Goal: Task Accomplishment & Management: Use online tool/utility

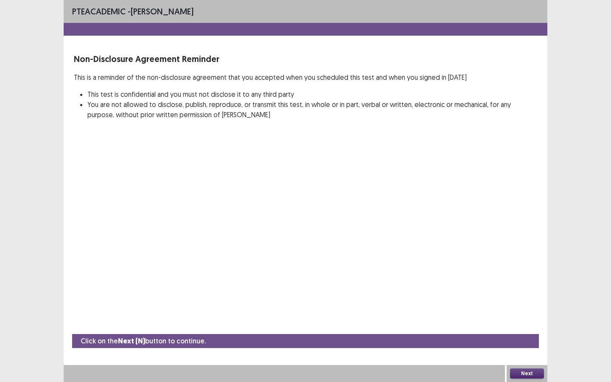
click at [524, 330] on button "Next" at bounding box center [527, 373] width 34 height 10
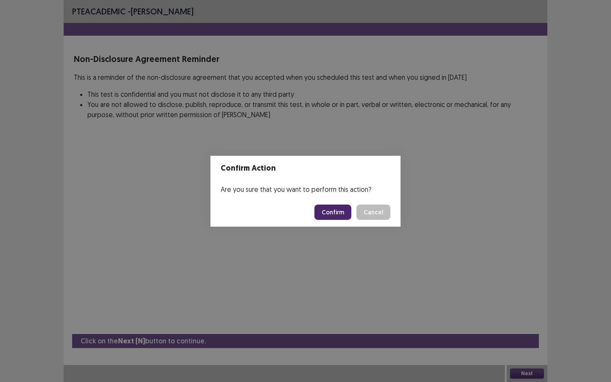
click at [339, 210] on button "Confirm" at bounding box center [332, 211] width 37 height 15
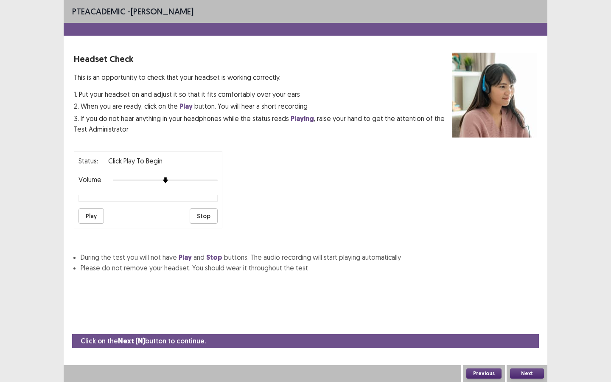
click at [519, 330] on button "Next" at bounding box center [527, 373] width 34 height 10
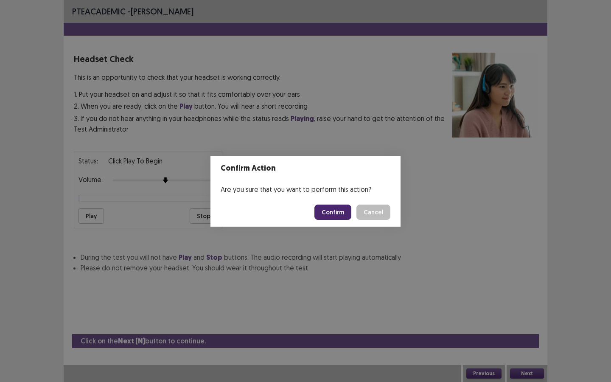
click at [340, 213] on button "Confirm" at bounding box center [332, 211] width 37 height 15
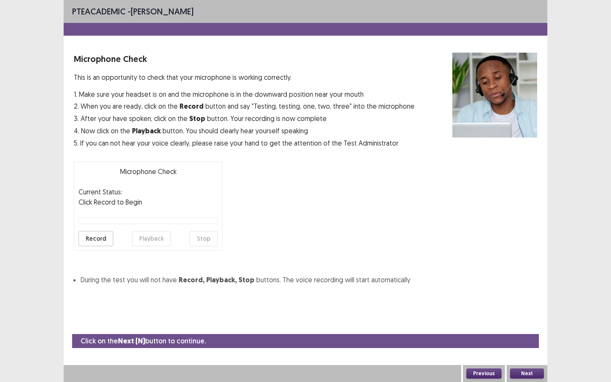
click at [525, 330] on button "Next" at bounding box center [527, 373] width 34 height 10
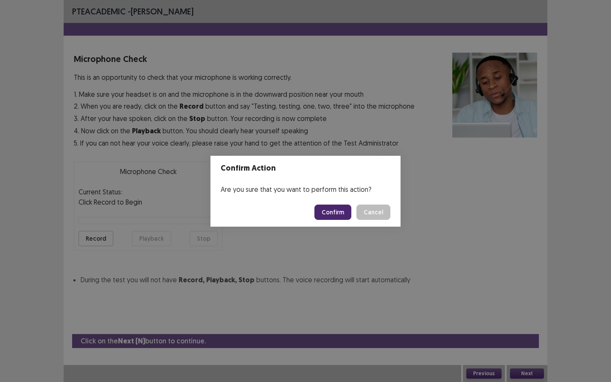
click at [340, 210] on button "Confirm" at bounding box center [332, 211] width 37 height 15
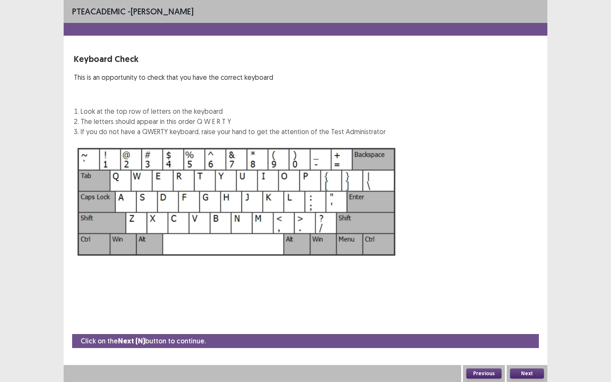
click at [531, 330] on button "Next" at bounding box center [527, 373] width 34 height 10
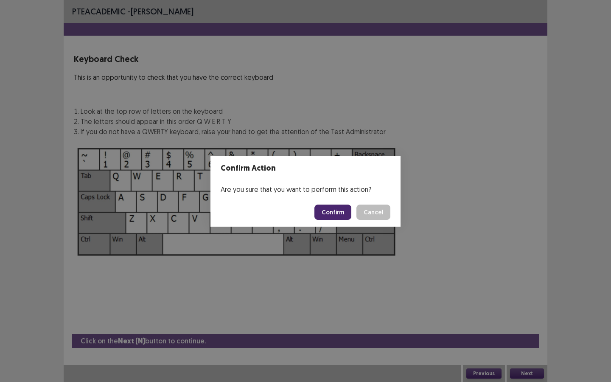
click at [342, 212] on button "Confirm" at bounding box center [332, 211] width 37 height 15
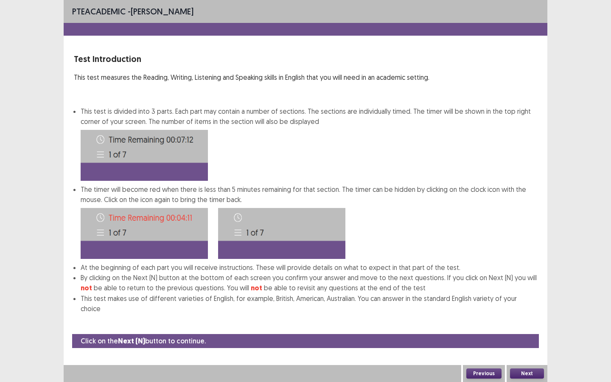
click at [535, 330] on button "Next" at bounding box center [527, 373] width 34 height 10
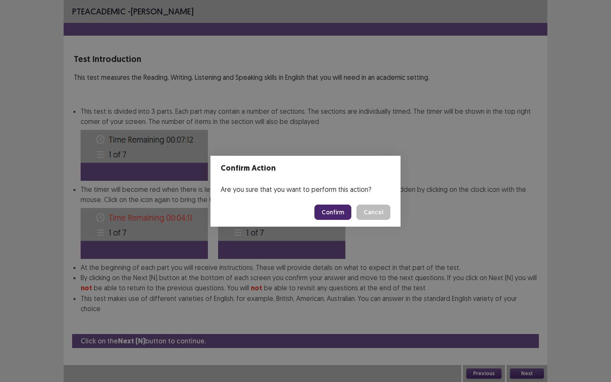
click at [345, 212] on button "Confirm" at bounding box center [332, 211] width 37 height 15
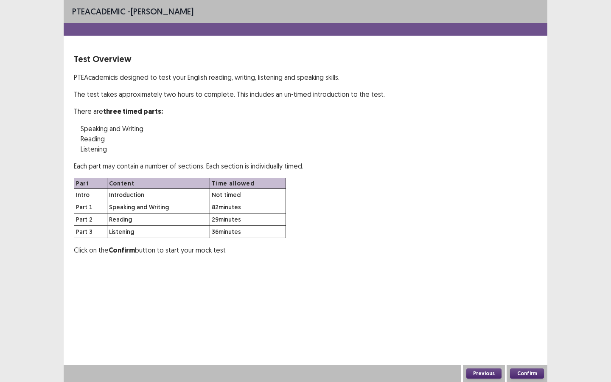
click at [521, 330] on button "Confirm" at bounding box center [527, 373] width 34 height 10
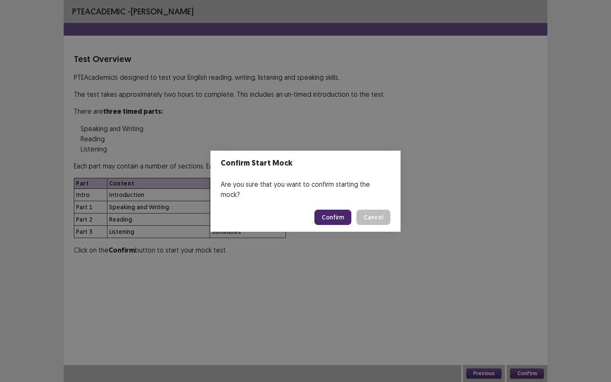
click at [335, 216] on button "Confirm" at bounding box center [332, 217] width 37 height 15
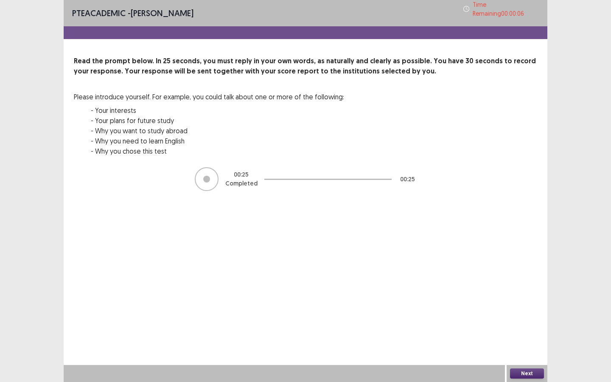
click at [521, 330] on button "Next" at bounding box center [527, 373] width 34 height 10
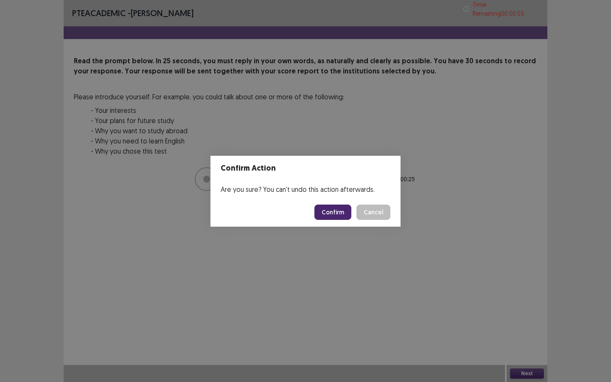
click at [343, 207] on button "Confirm" at bounding box center [332, 211] width 37 height 15
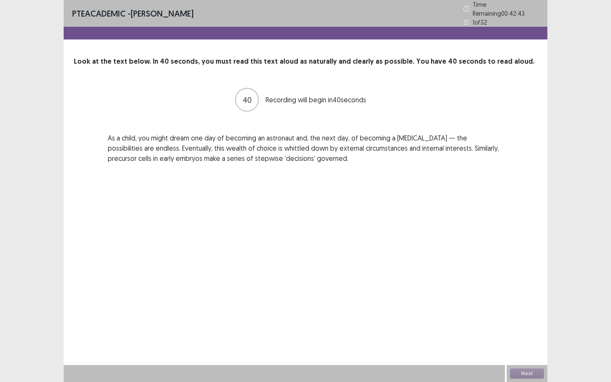
click at [407, 190] on div "PTE academic - Fatiha Abdoul Mouminou Time Remaining 00 : 42 : 43 1 of 32 Look …" at bounding box center [306, 191] width 484 height 382
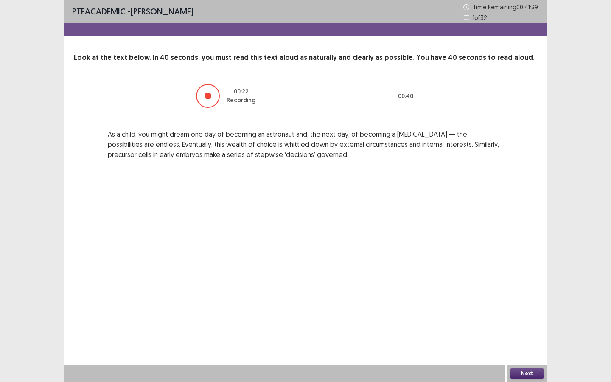
click at [524, 330] on button "Next" at bounding box center [527, 373] width 34 height 10
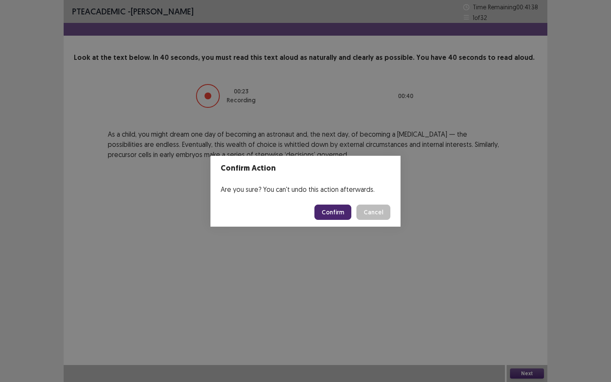
click at [339, 216] on button "Confirm" at bounding box center [332, 211] width 37 height 15
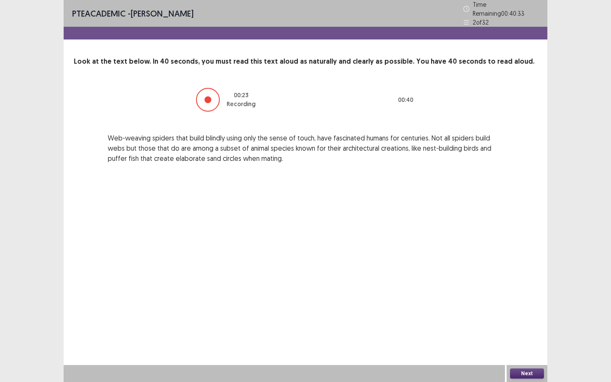
click at [533, 330] on button "Next" at bounding box center [527, 373] width 34 height 10
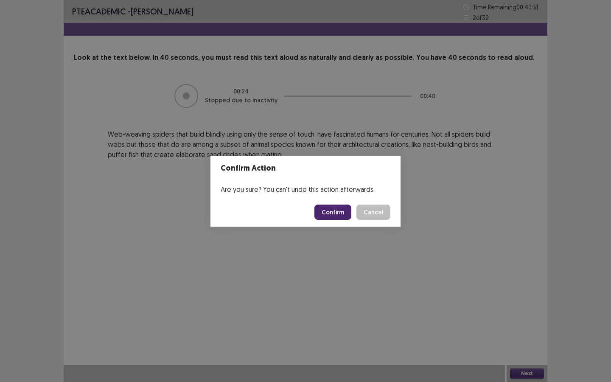
click at [343, 213] on button "Confirm" at bounding box center [332, 211] width 37 height 15
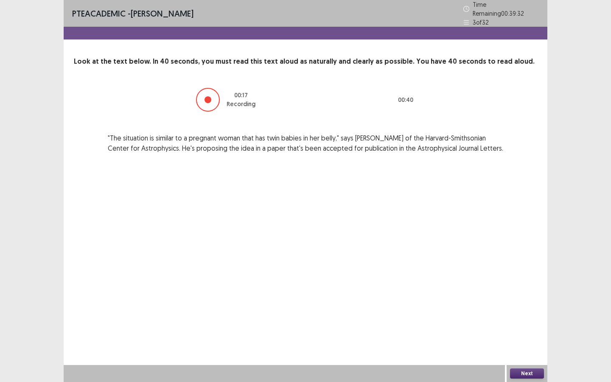
click at [520, 330] on button "Next" at bounding box center [527, 373] width 34 height 10
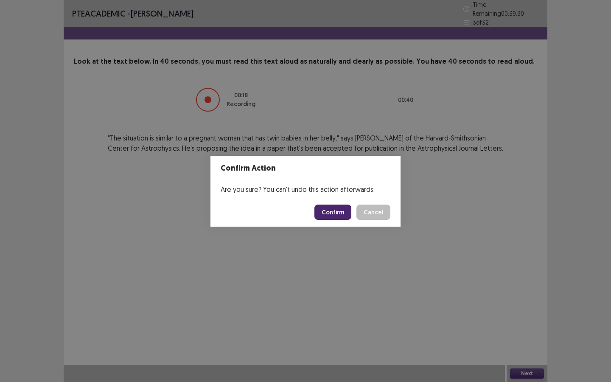
click at [342, 214] on button "Confirm" at bounding box center [332, 211] width 37 height 15
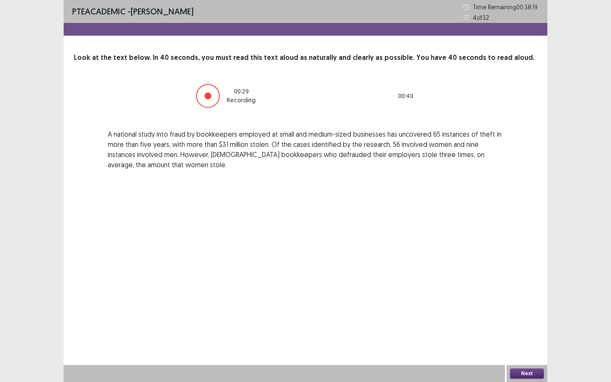
click at [522, 330] on button "Next" at bounding box center [527, 373] width 34 height 10
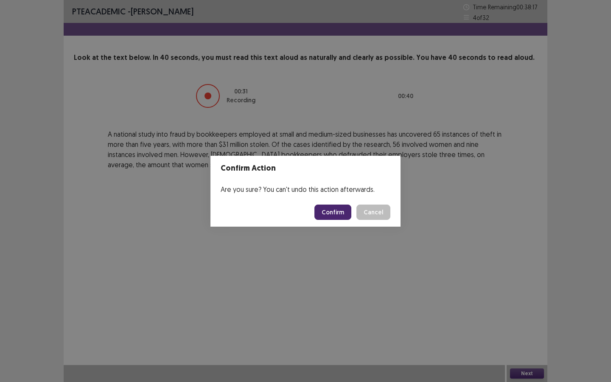
click at [333, 211] on button "Confirm" at bounding box center [332, 211] width 37 height 15
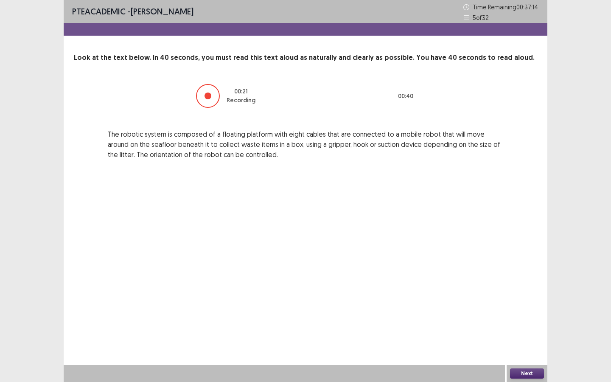
click at [524, 330] on button "Next" at bounding box center [527, 373] width 34 height 10
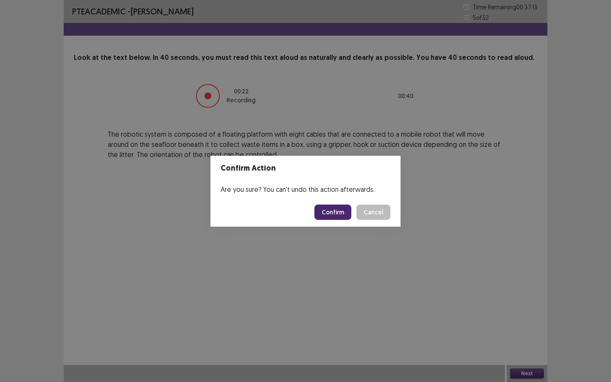
click at [337, 214] on button "Confirm" at bounding box center [332, 211] width 37 height 15
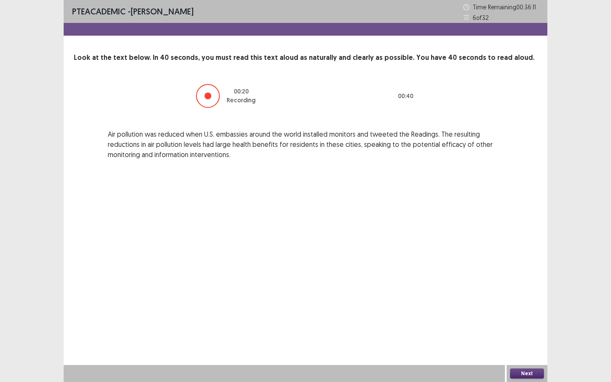
click at [523, 330] on button "Next" at bounding box center [527, 373] width 34 height 10
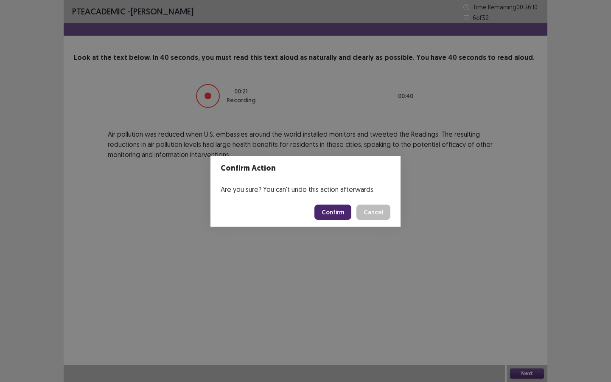
click at [341, 213] on button "Confirm" at bounding box center [332, 211] width 37 height 15
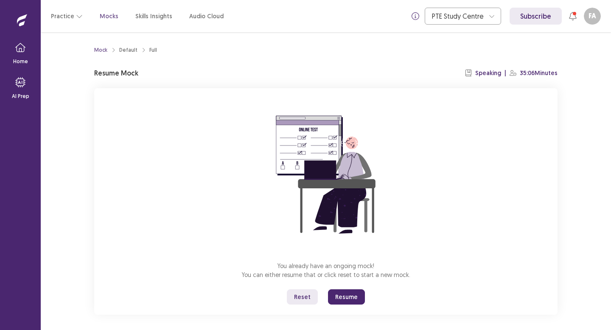
click at [340, 297] on button "Resume" at bounding box center [346, 296] width 37 height 15
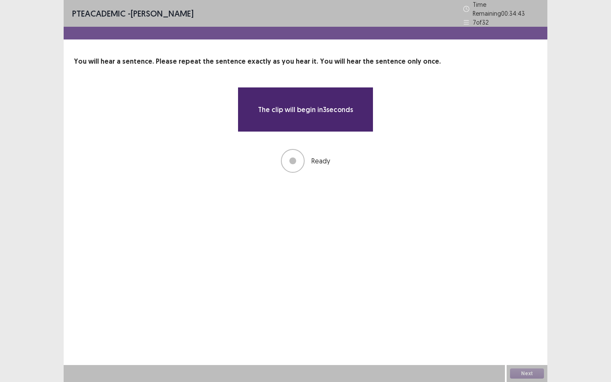
drag, startPoint x: 340, startPoint y: 297, endPoint x: 341, endPoint y: 342, distance: 45.4
click at [340, 330] on div "PTE academic - Fatiha Abdoul Mouminou Time Remaining 00 : 34 : 43 7 of 32 You w…" at bounding box center [306, 191] width 484 height 382
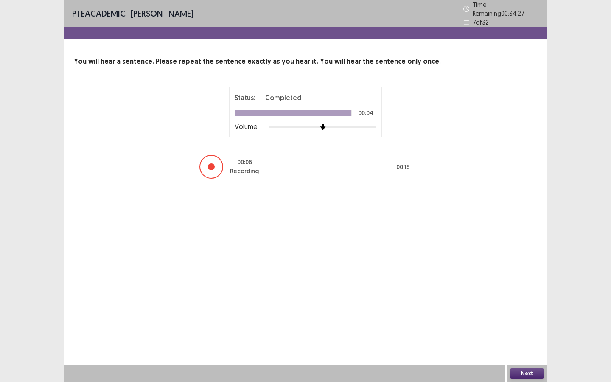
click at [527, 330] on button "Next" at bounding box center [527, 373] width 34 height 10
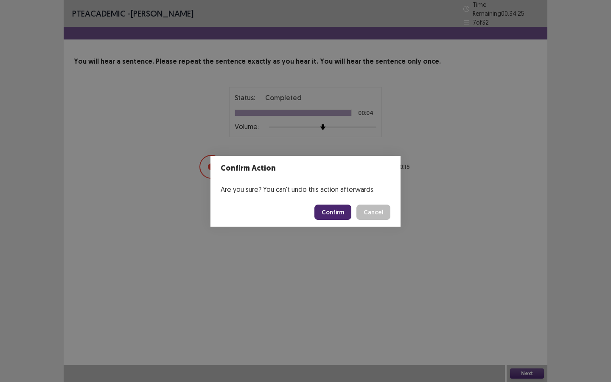
click at [343, 209] on button "Confirm" at bounding box center [332, 211] width 37 height 15
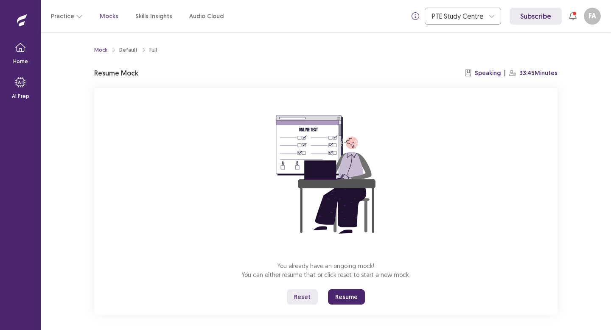
click at [343, 292] on button "Resume" at bounding box center [346, 296] width 37 height 15
click at [334, 297] on button "Resume" at bounding box center [346, 296] width 37 height 15
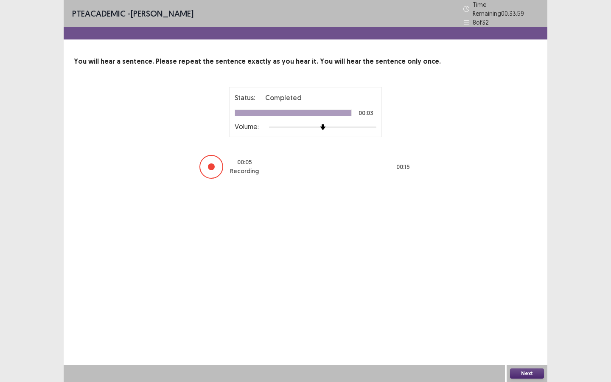
click at [526, 330] on div "Next" at bounding box center [527, 373] width 41 height 17
click at [525, 330] on button "Next" at bounding box center [527, 373] width 34 height 10
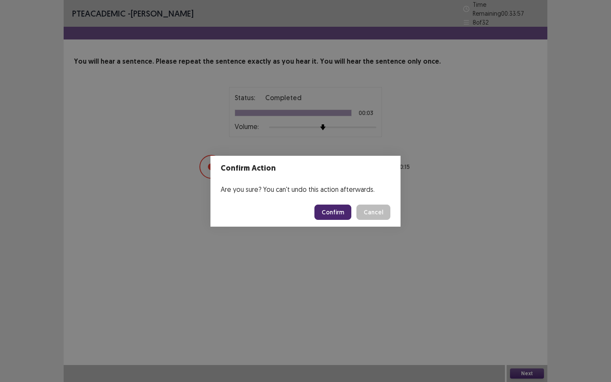
click at [330, 213] on button "Confirm" at bounding box center [332, 211] width 37 height 15
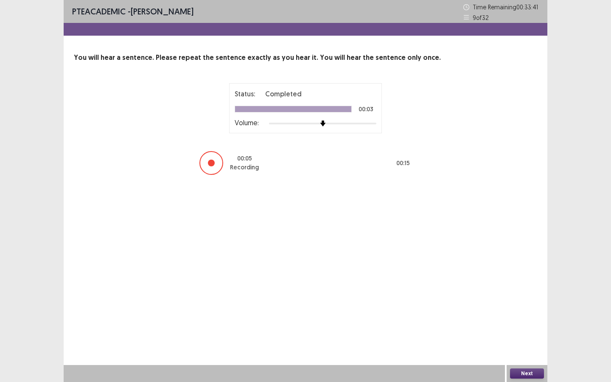
click at [527, 330] on button "Next" at bounding box center [527, 373] width 34 height 10
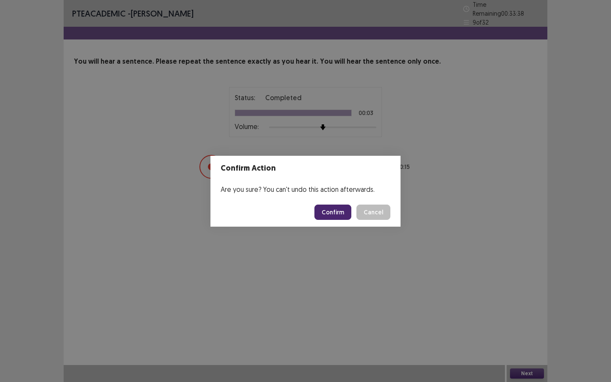
click at [339, 211] on button "Confirm" at bounding box center [332, 211] width 37 height 15
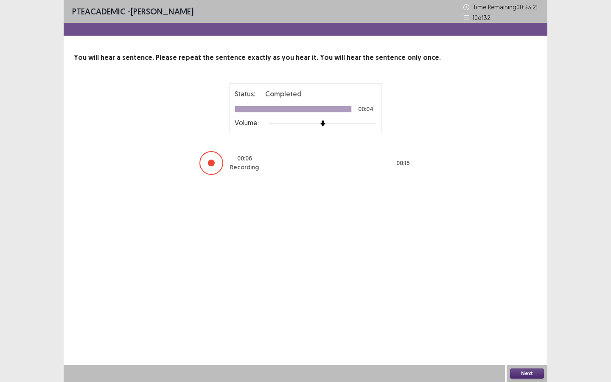
click at [526, 330] on button "Next" at bounding box center [527, 373] width 34 height 10
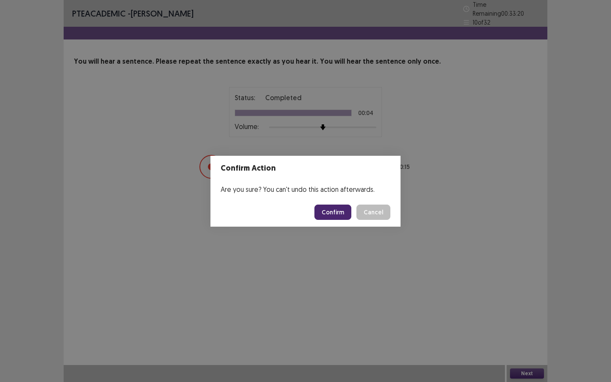
click at [327, 212] on button "Confirm" at bounding box center [332, 211] width 37 height 15
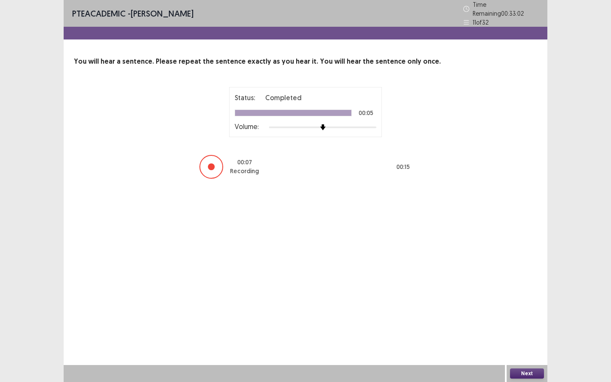
click at [522, 330] on button "Next" at bounding box center [527, 373] width 34 height 10
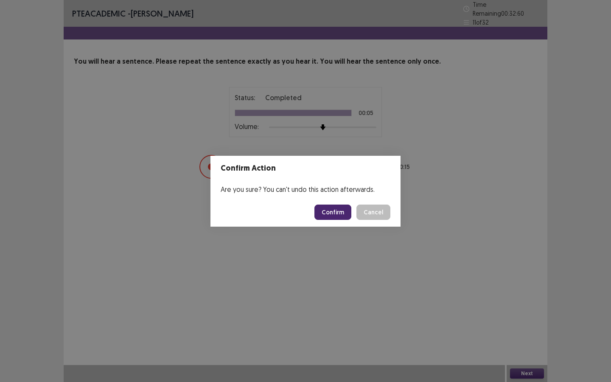
click at [336, 216] on button "Confirm" at bounding box center [332, 211] width 37 height 15
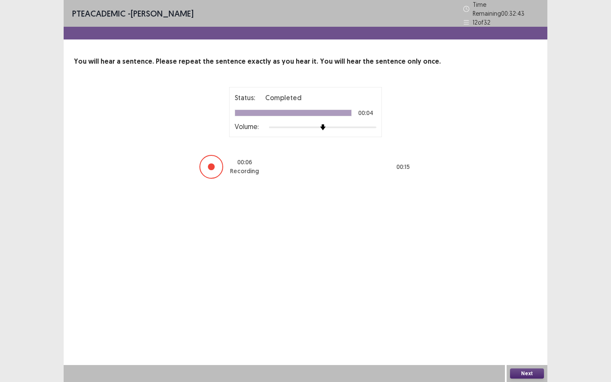
click at [520, 330] on button "Next" at bounding box center [527, 373] width 34 height 10
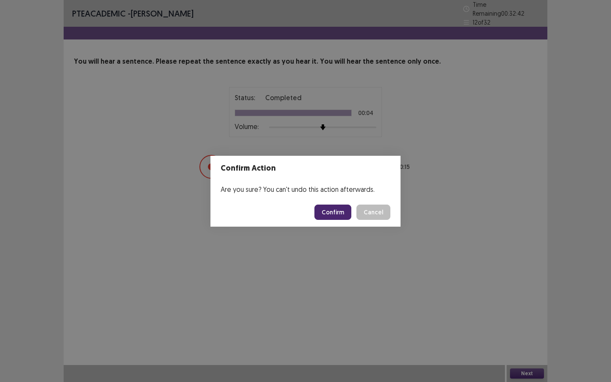
click at [334, 217] on button "Confirm" at bounding box center [332, 211] width 37 height 15
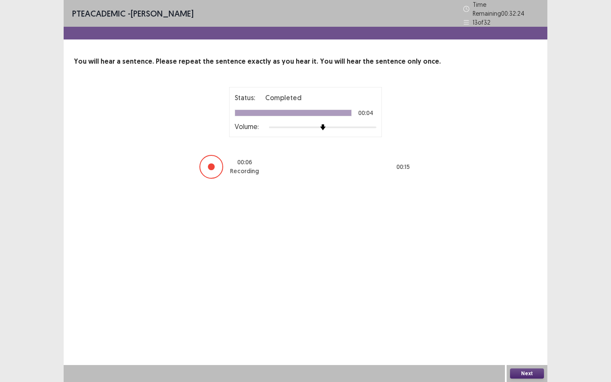
click at [518, 330] on button "Next" at bounding box center [527, 373] width 34 height 10
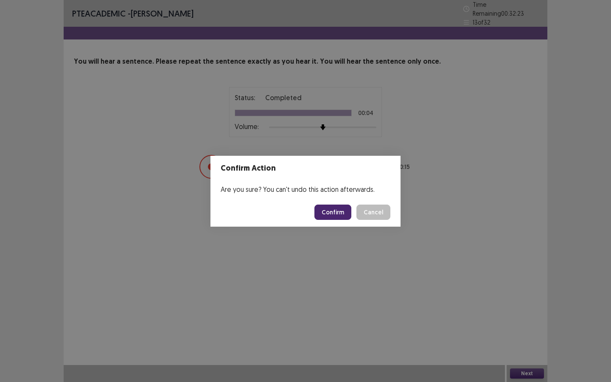
click at [335, 205] on button "Confirm" at bounding box center [332, 211] width 37 height 15
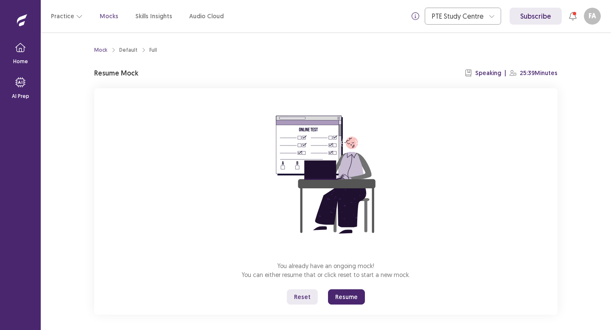
click at [338, 294] on button "Resume" at bounding box center [346, 296] width 37 height 15
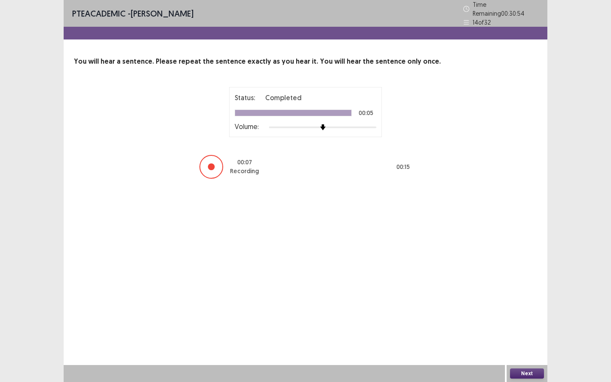
click at [528, 330] on button "Next" at bounding box center [527, 373] width 34 height 10
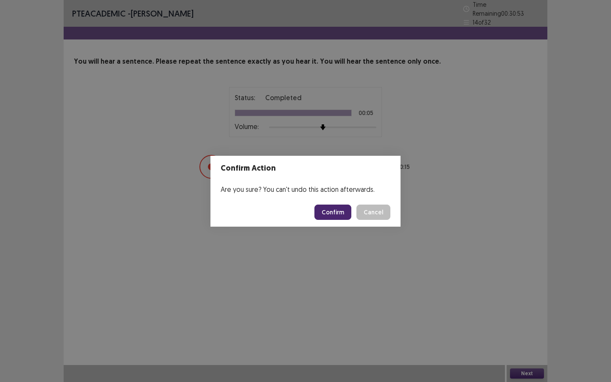
click at [341, 207] on button "Confirm" at bounding box center [332, 211] width 37 height 15
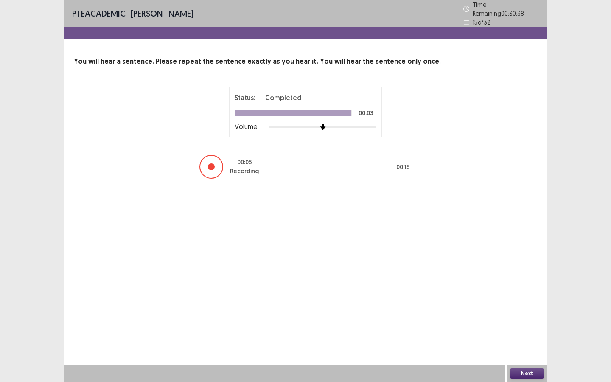
click at [524, 330] on button "Next" at bounding box center [527, 373] width 34 height 10
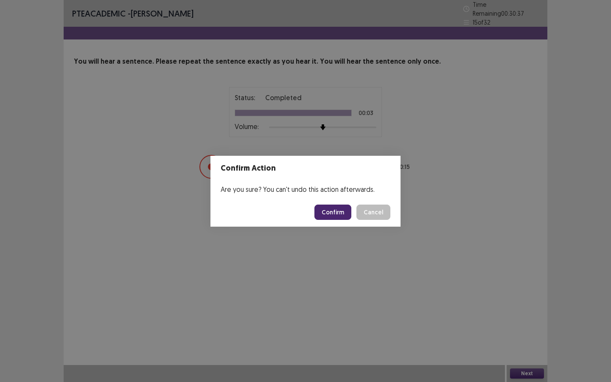
click at [342, 213] on button "Confirm" at bounding box center [332, 211] width 37 height 15
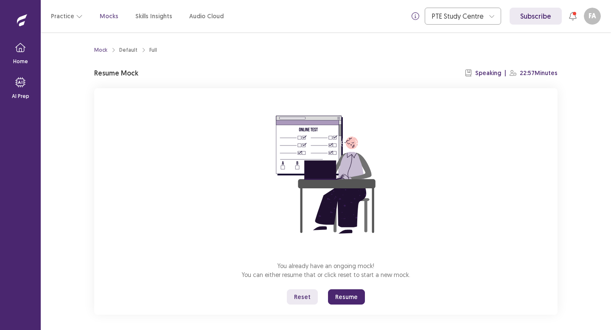
click at [340, 293] on button "Resume" at bounding box center [346, 296] width 37 height 15
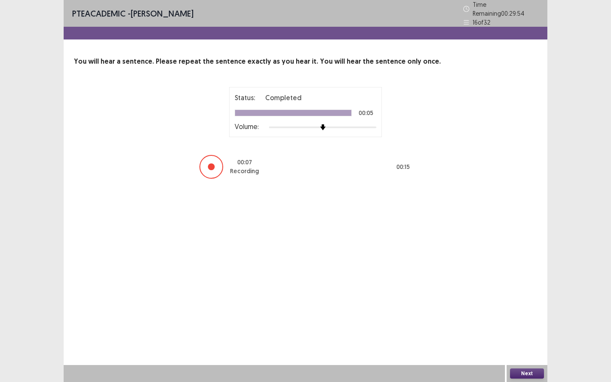
click at [526, 330] on button "Next" at bounding box center [527, 373] width 34 height 10
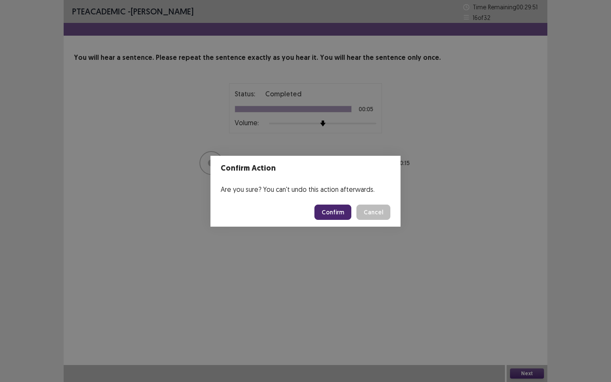
click at [338, 214] on button "Confirm" at bounding box center [332, 211] width 37 height 15
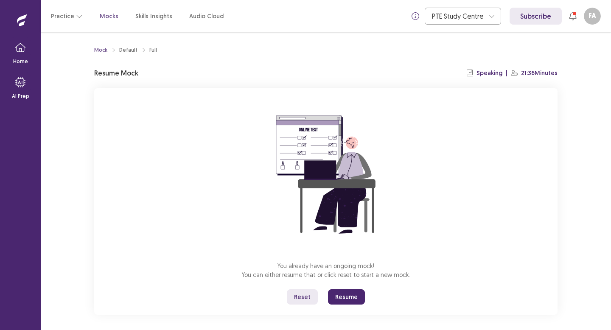
click at [339, 299] on button "Resume" at bounding box center [346, 296] width 37 height 15
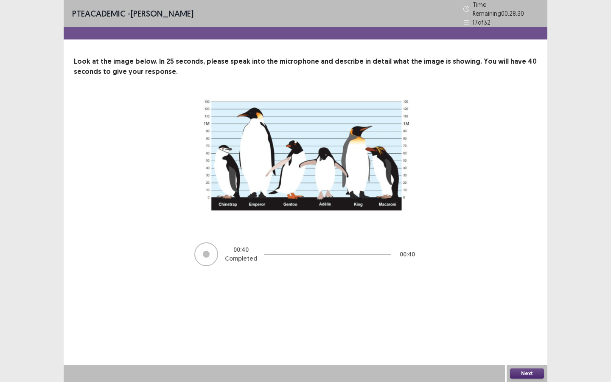
click at [523, 330] on button "Next" at bounding box center [527, 373] width 34 height 10
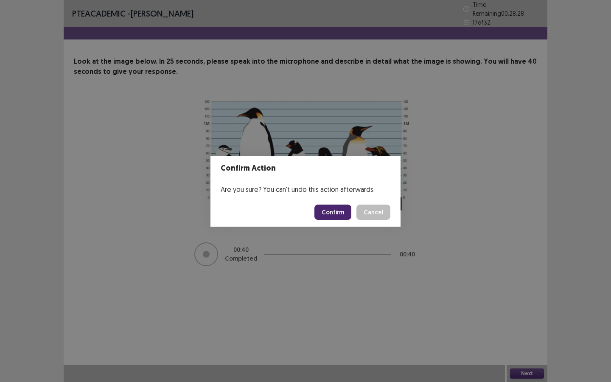
click at [346, 210] on button "Confirm" at bounding box center [332, 211] width 37 height 15
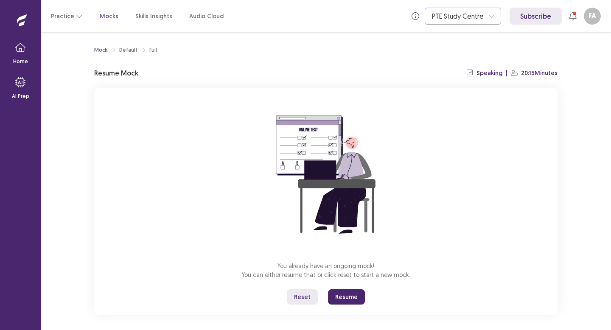
click at [341, 296] on button "Resume" at bounding box center [346, 296] width 37 height 15
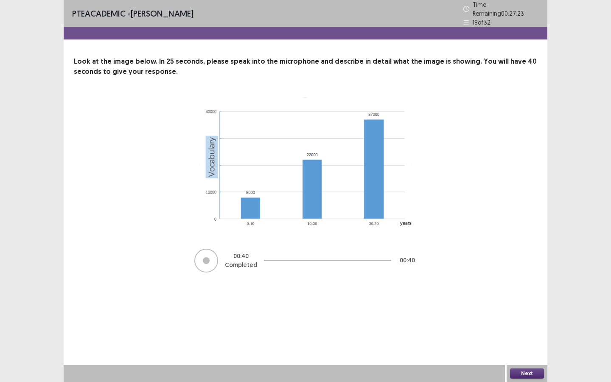
click at [535, 330] on button "Next" at bounding box center [527, 373] width 34 height 10
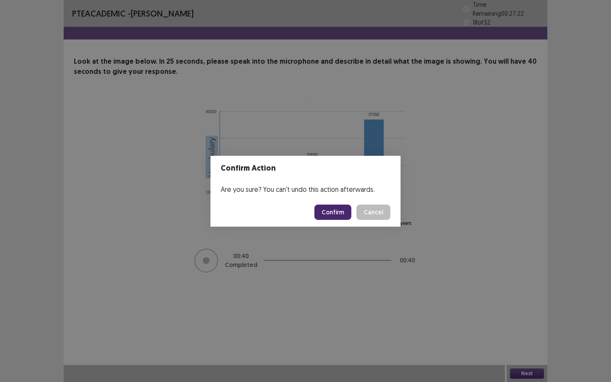
click at [346, 213] on button "Confirm" at bounding box center [332, 211] width 37 height 15
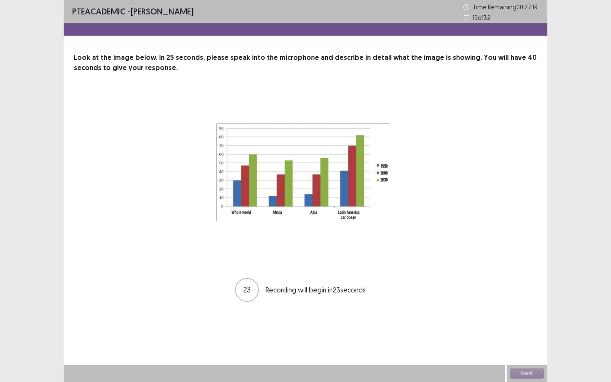
click at [346, 217] on img at bounding box center [305, 176] width 212 height 167
click at [345, 216] on img at bounding box center [305, 176] width 212 height 167
click at [371, 330] on div "PTE academic - Fatiha Abdoul Mouminou Time Remaining 00 : 27 : 12 19 of 32 Look…" at bounding box center [306, 191] width 484 height 382
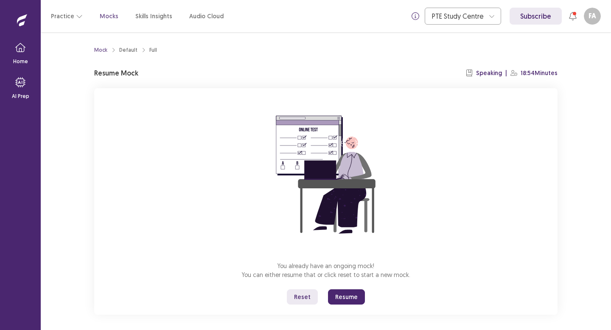
click at [345, 299] on button "Resume" at bounding box center [346, 296] width 37 height 15
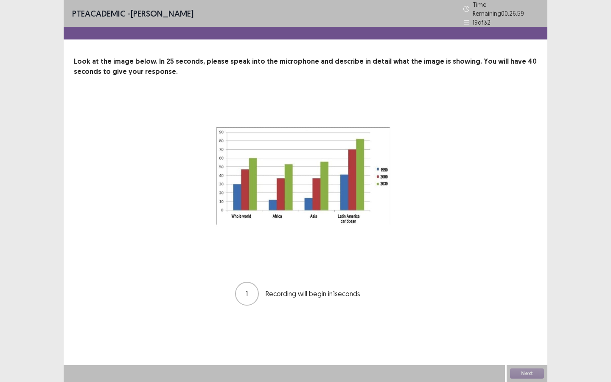
click at [345, 330] on div "PTE academic - [PERSON_NAME] Time Remaining 00 : 26 : 59 19 of 32 Look at the i…" at bounding box center [306, 191] width 484 height 382
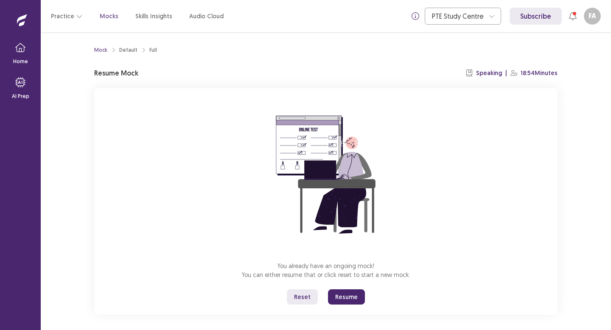
click at [97, 270] on div "You already have an ongoing mock! You can either resume that or click reset to …" at bounding box center [325, 201] width 463 height 227
click at [347, 294] on button "Resume" at bounding box center [346, 296] width 37 height 15
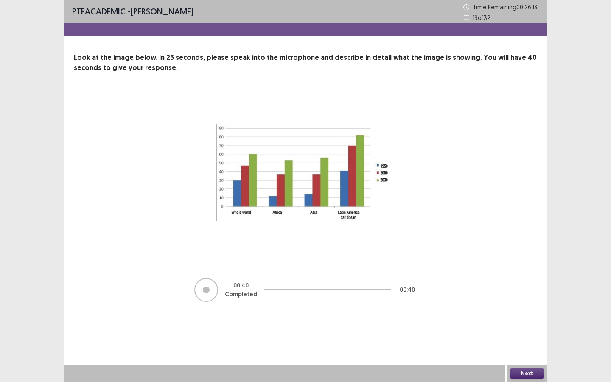
click at [527, 330] on button "Next" at bounding box center [527, 373] width 34 height 10
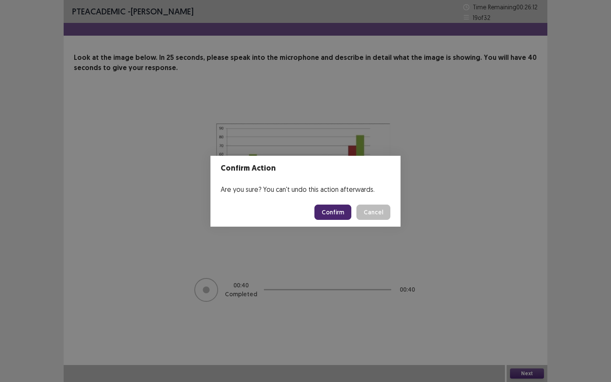
click at [329, 209] on button "Confirm" at bounding box center [332, 211] width 37 height 15
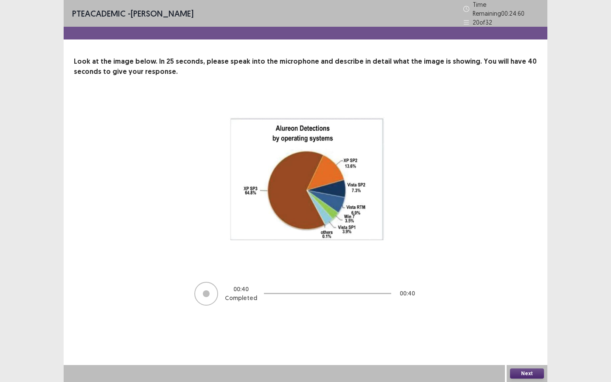
click at [533, 330] on button "Next" at bounding box center [527, 373] width 34 height 10
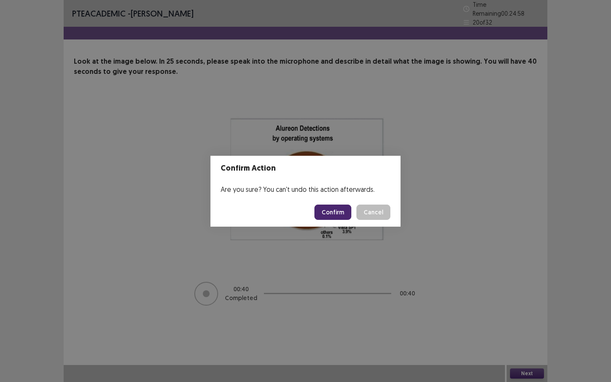
click at [350, 227] on div "Confirm Action Are you sure? You can't undo this action afterwards. Confirm Can…" at bounding box center [305, 191] width 611 height 382
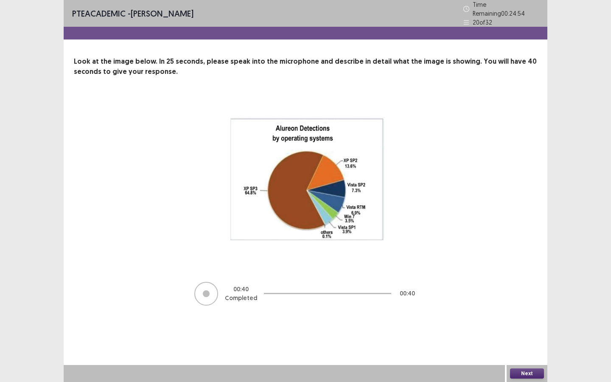
click at [526, 330] on button "Next" at bounding box center [527, 373] width 34 height 10
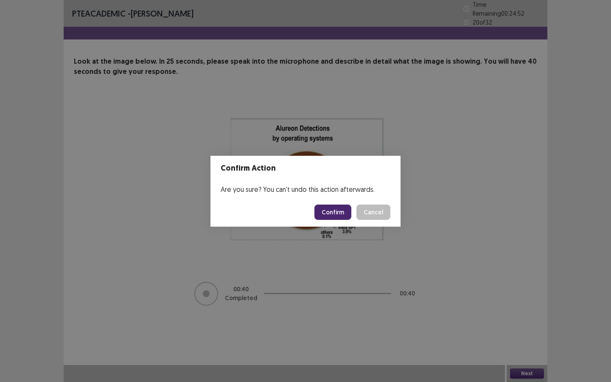
click at [336, 213] on button "Confirm" at bounding box center [332, 211] width 37 height 15
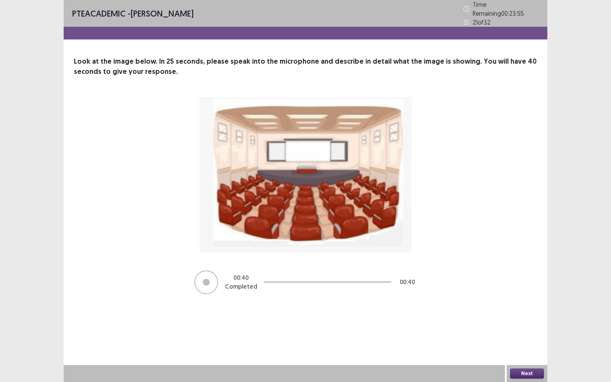
click at [523, 330] on button "Next" at bounding box center [527, 373] width 34 height 10
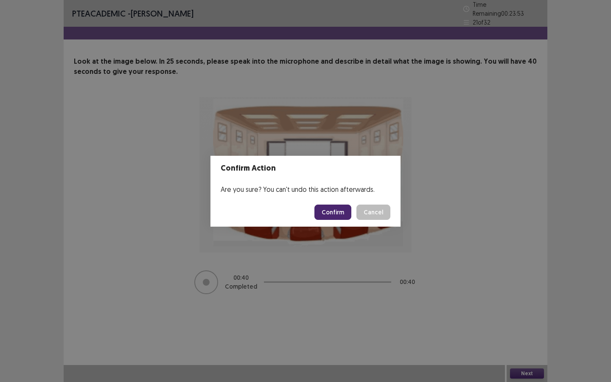
click at [344, 216] on button "Confirm" at bounding box center [332, 211] width 37 height 15
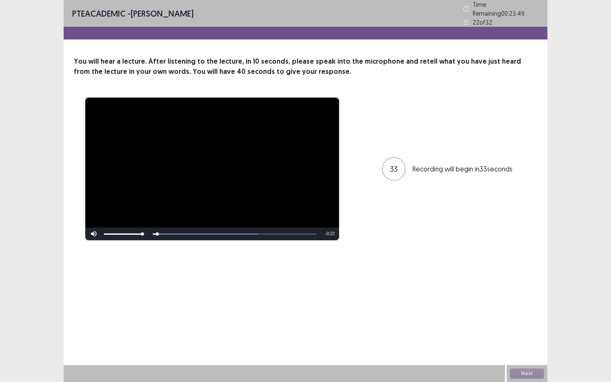
click at [348, 227] on div "**********" at bounding box center [305, 168] width 463 height 143
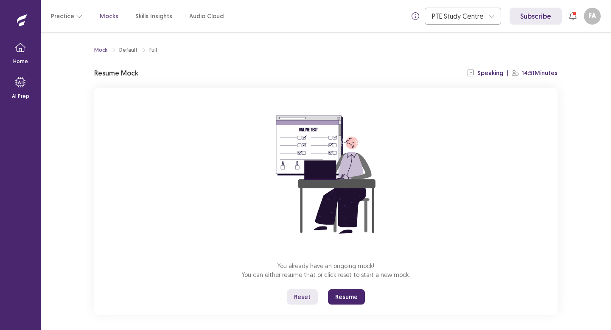
click at [353, 290] on button "Resume" at bounding box center [346, 296] width 37 height 15
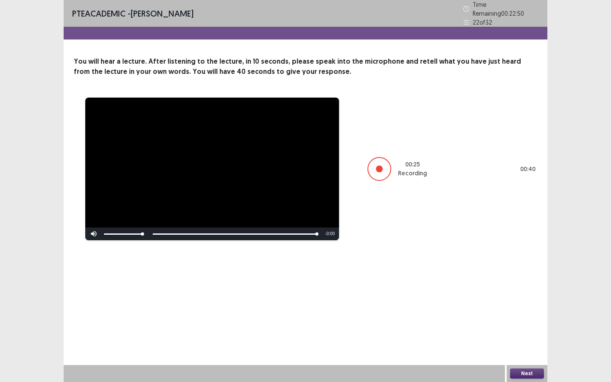
click at [523, 330] on button "Next" at bounding box center [527, 373] width 34 height 10
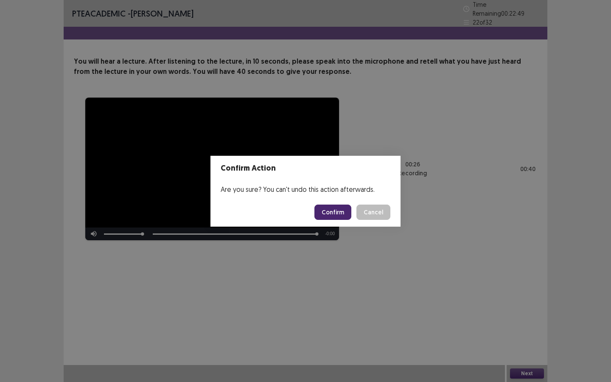
click at [345, 206] on button "Confirm" at bounding box center [332, 211] width 37 height 15
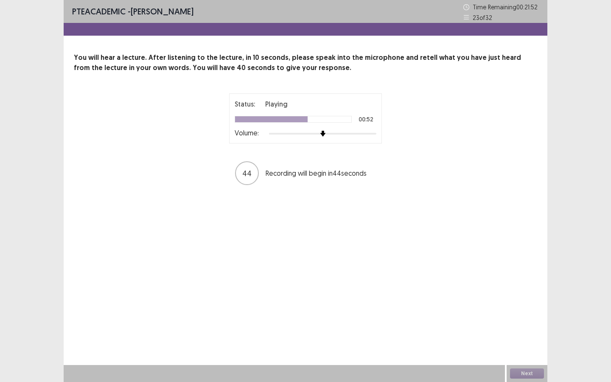
click at [397, 303] on div "PTE academic - Fatiha Abdoul Mouminou Time Remaining 00 : 21 : 52 23 of 32 You …" at bounding box center [306, 191] width 484 height 382
click at [397, 303] on div "PTE academic - Fatiha Abdoul Mouminou Time Remaining 00 : 21 : 51 23 of 32 You …" at bounding box center [306, 191] width 484 height 382
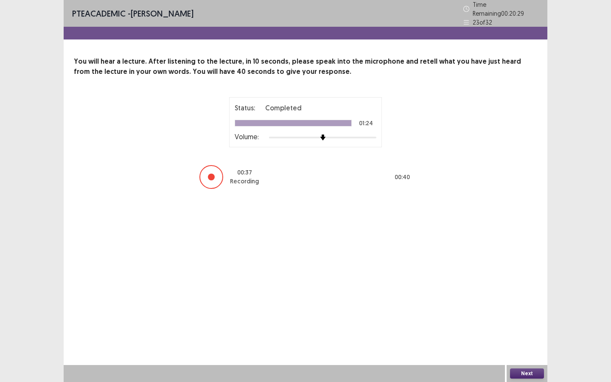
click at [522, 330] on button "Next" at bounding box center [527, 373] width 34 height 10
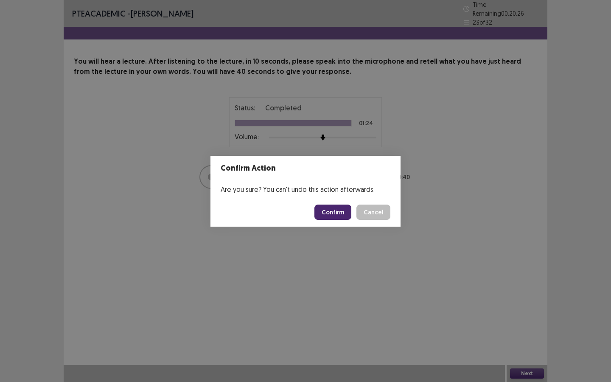
click at [349, 207] on button "Confirm" at bounding box center [332, 211] width 37 height 15
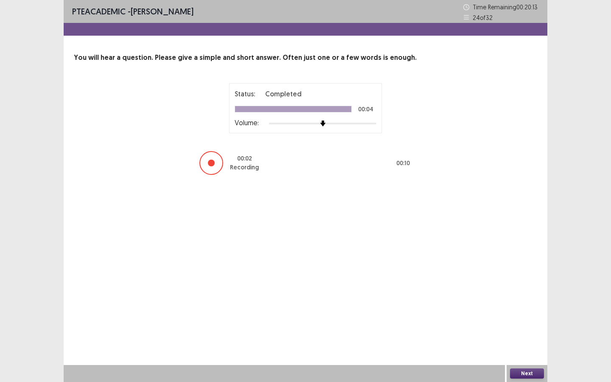
click at [526, 330] on button "Next" at bounding box center [527, 373] width 34 height 10
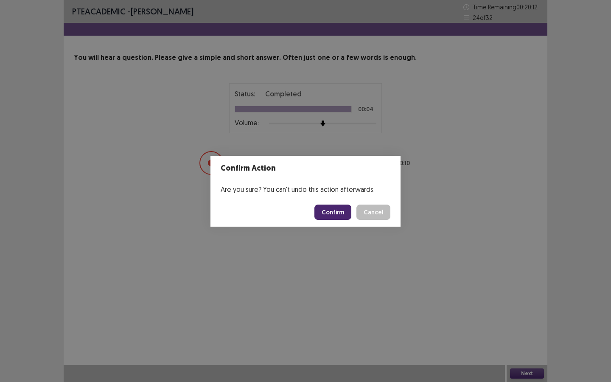
click at [344, 217] on button "Confirm" at bounding box center [332, 211] width 37 height 15
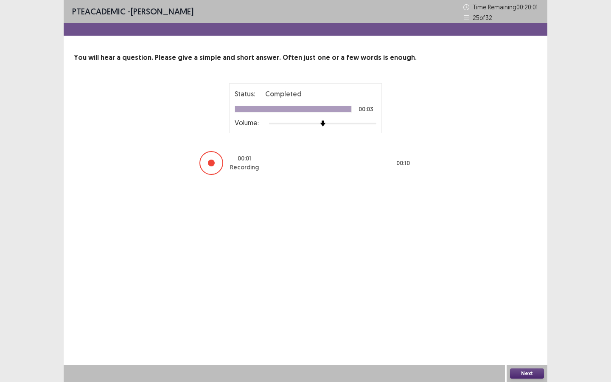
click at [523, 330] on button "Next" at bounding box center [527, 373] width 34 height 10
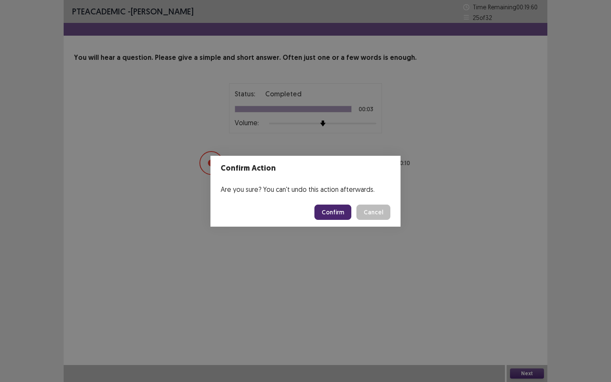
click at [342, 216] on button "Confirm" at bounding box center [332, 211] width 37 height 15
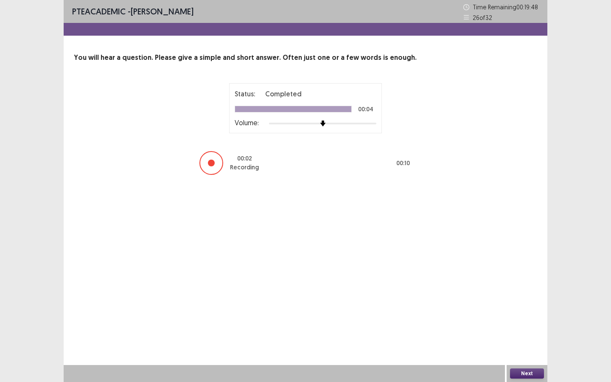
click at [532, 330] on button "Next" at bounding box center [527, 373] width 34 height 10
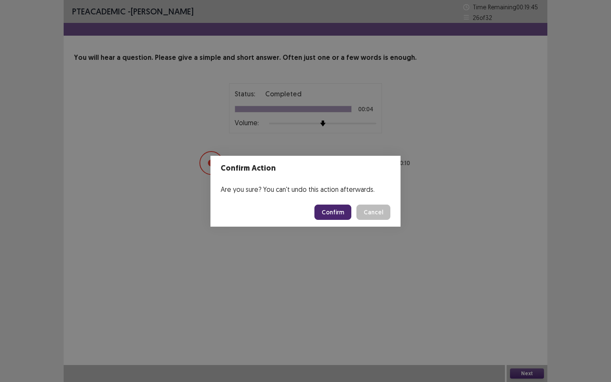
click at [346, 217] on button "Confirm" at bounding box center [332, 211] width 37 height 15
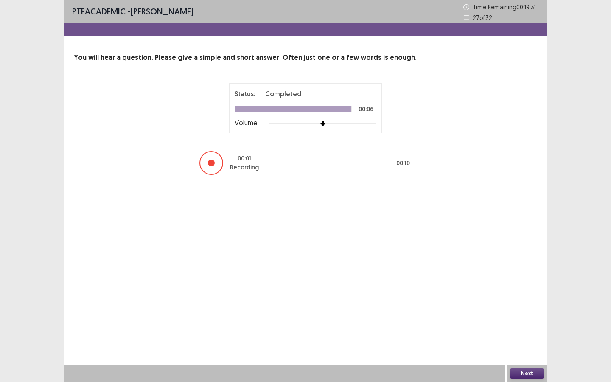
click at [517, 330] on button "Next" at bounding box center [527, 373] width 34 height 10
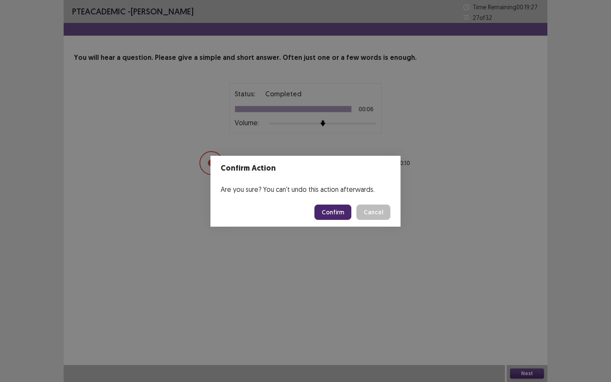
click at [331, 212] on button "Confirm" at bounding box center [332, 211] width 37 height 15
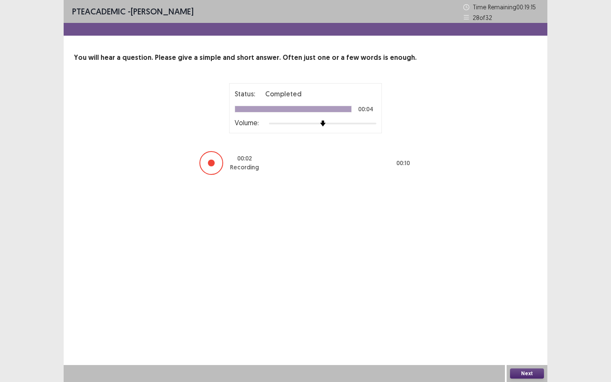
click at [528, 330] on button "Next" at bounding box center [527, 373] width 34 height 10
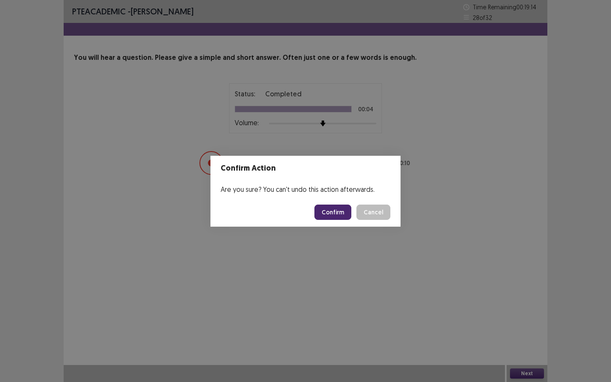
click at [336, 211] on button "Confirm" at bounding box center [332, 211] width 37 height 15
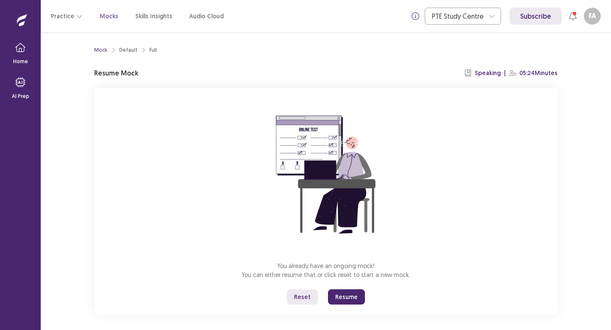
click at [354, 301] on button "Resume" at bounding box center [346, 296] width 37 height 15
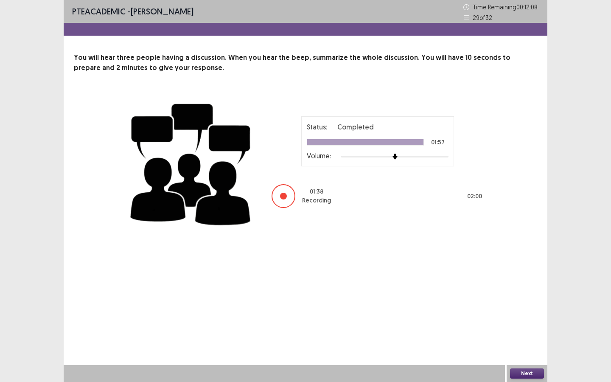
click at [525, 330] on button "Next" at bounding box center [527, 373] width 34 height 10
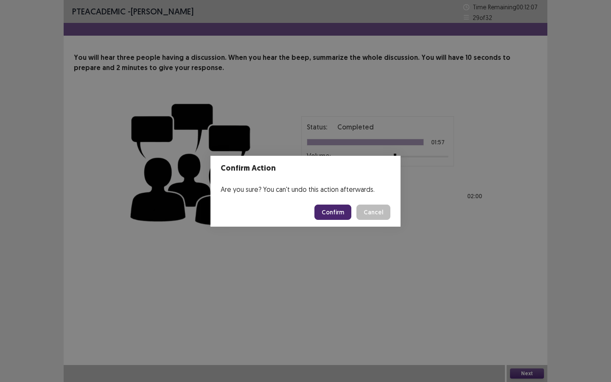
click at [338, 206] on button "Confirm" at bounding box center [332, 211] width 37 height 15
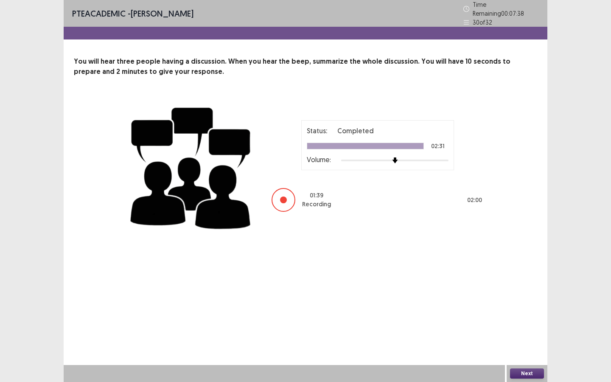
click at [512, 330] on button "Next" at bounding box center [527, 373] width 34 height 10
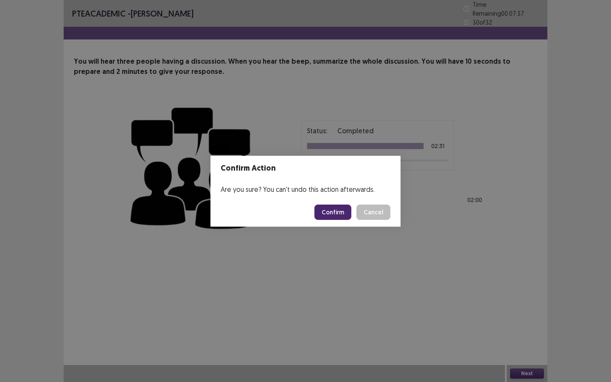
click at [344, 205] on button "Confirm" at bounding box center [332, 211] width 37 height 15
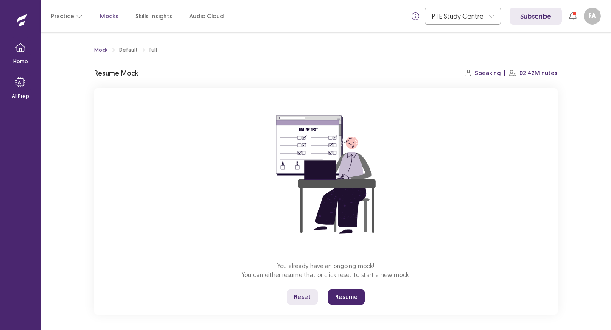
click at [356, 301] on button "Resume" at bounding box center [346, 296] width 37 height 15
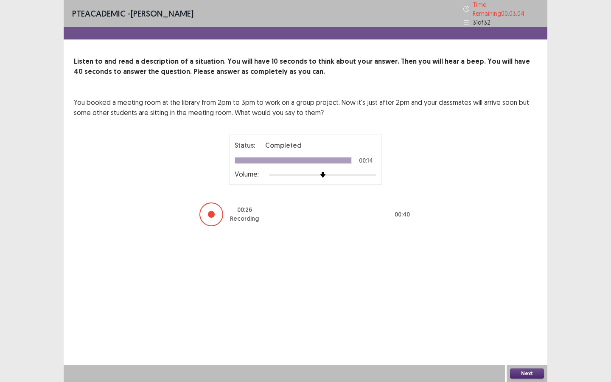
click at [522, 330] on button "Next" at bounding box center [527, 373] width 34 height 10
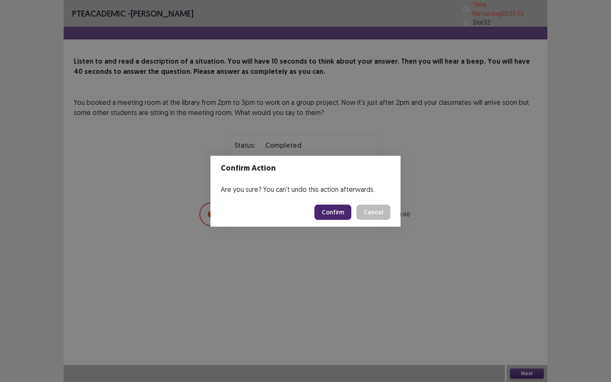
click at [337, 210] on button "Confirm" at bounding box center [332, 211] width 37 height 15
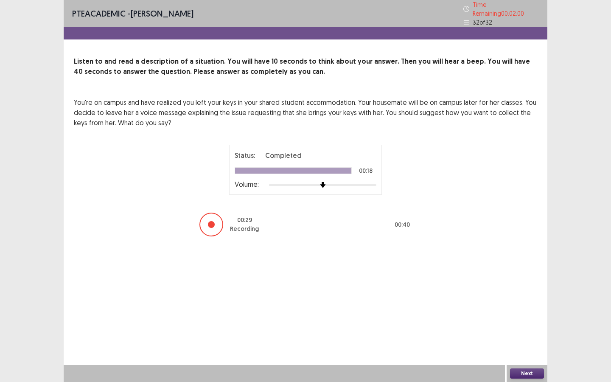
click at [520, 330] on div "Next" at bounding box center [527, 373] width 41 height 17
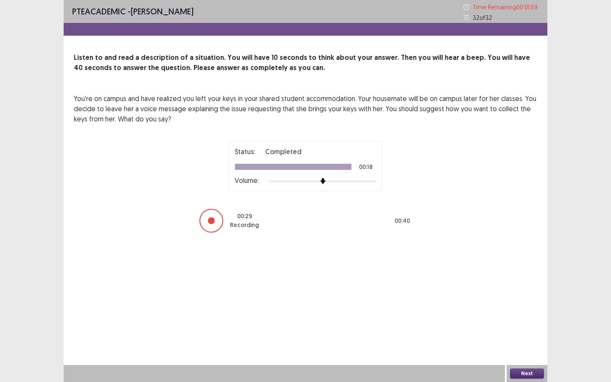
click at [523, 330] on button "Next" at bounding box center [527, 373] width 34 height 10
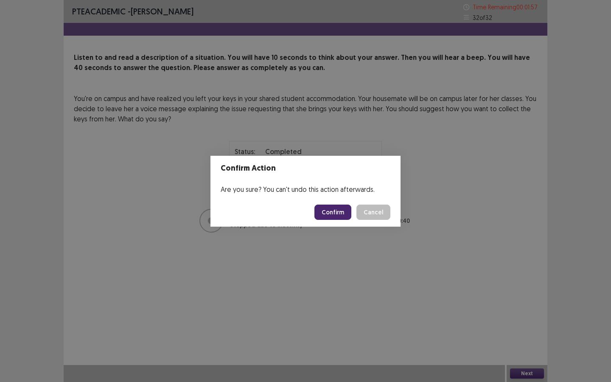
click at [336, 215] on button "Confirm" at bounding box center [332, 211] width 37 height 15
